Goal: Task Accomplishment & Management: Use online tool/utility

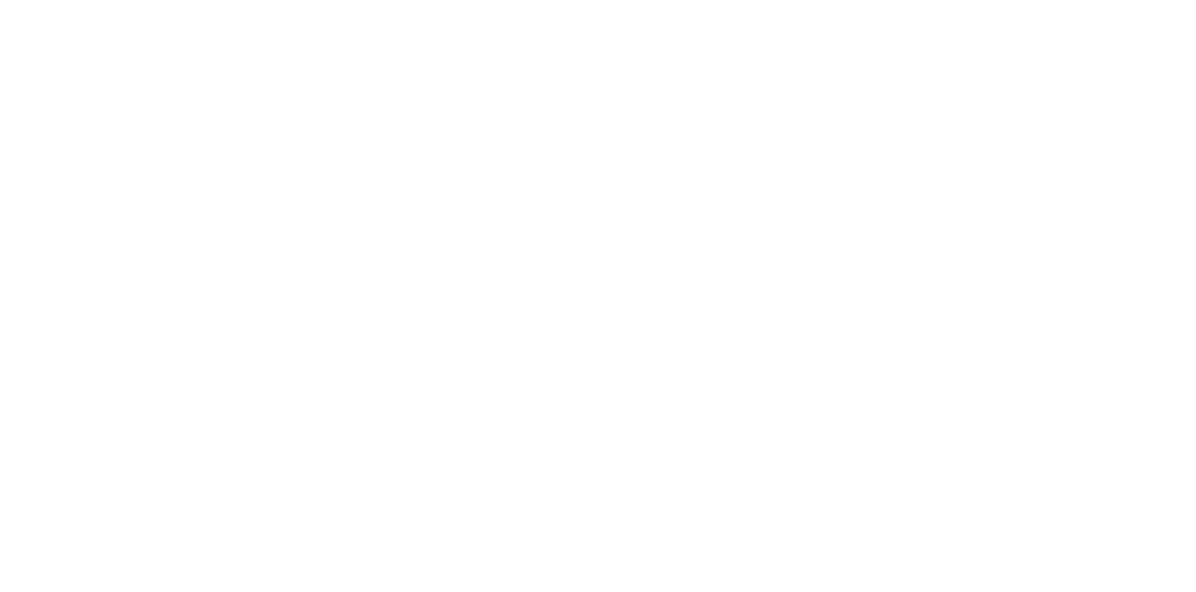
click at [173, 264] on div "Tracking" at bounding box center [146, 257] width 51 height 17
click at [771, 527] on icon "button" at bounding box center [766, 527] width 9 height 10
click at [462, 236] on input "text" at bounding box center [460, 239] width 4 height 20
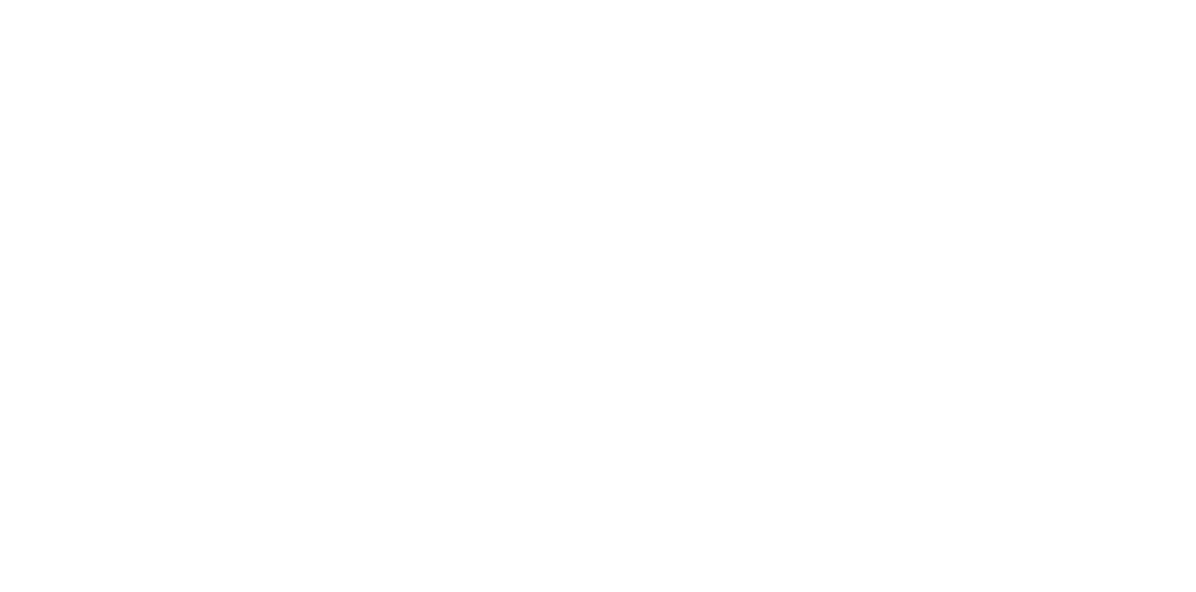
type input "mic"
click at [591, 295] on button "Clock On" at bounding box center [539, 296] width 103 height 30
click at [1000, 102] on button "Close" at bounding box center [966, 104] width 68 height 30
click at [1000, 106] on button "Close" at bounding box center [966, 104] width 68 height 30
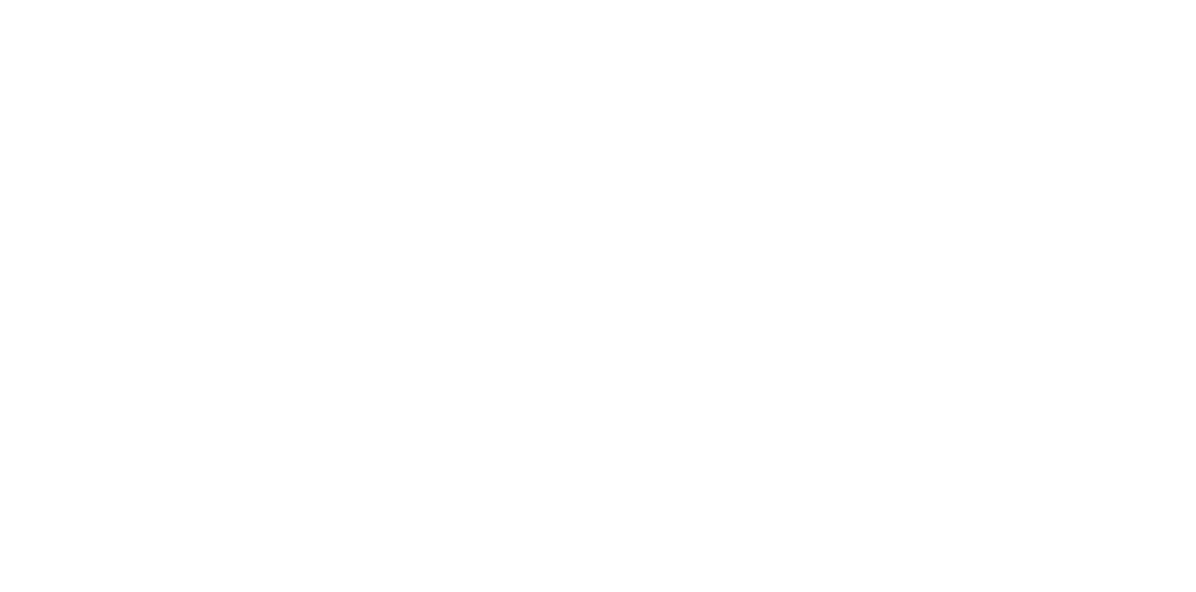
click at [248, 261] on button "Tracking" at bounding box center [159, 257] width 178 height 47
click at [1000, 103] on button "Close" at bounding box center [966, 104] width 68 height 30
